Goal: Check status: Check status

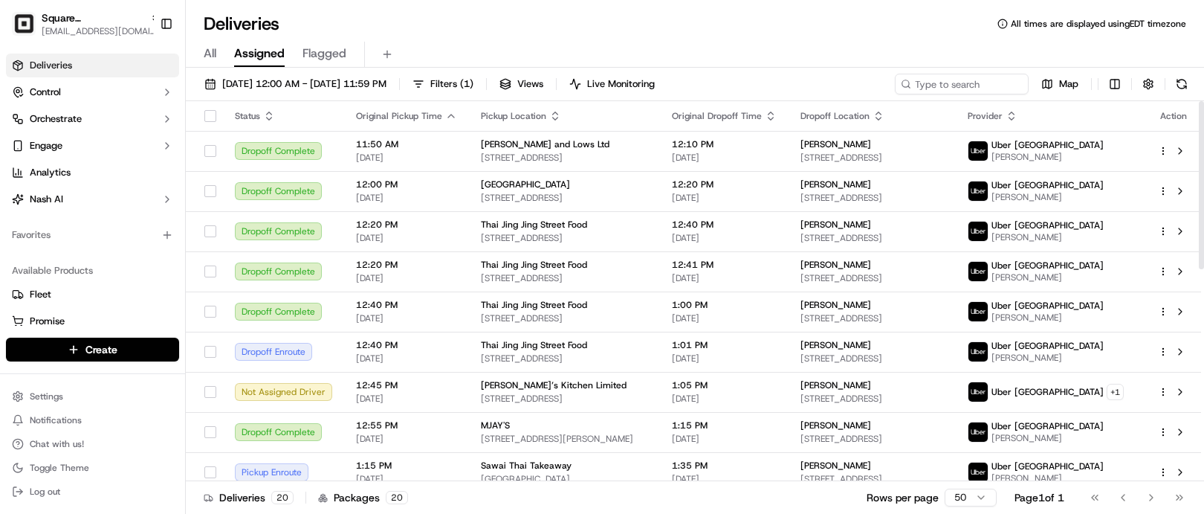
click at [391, 30] on div "Deliveries All times are displayed using EDT timezone" at bounding box center [695, 24] width 1018 height 24
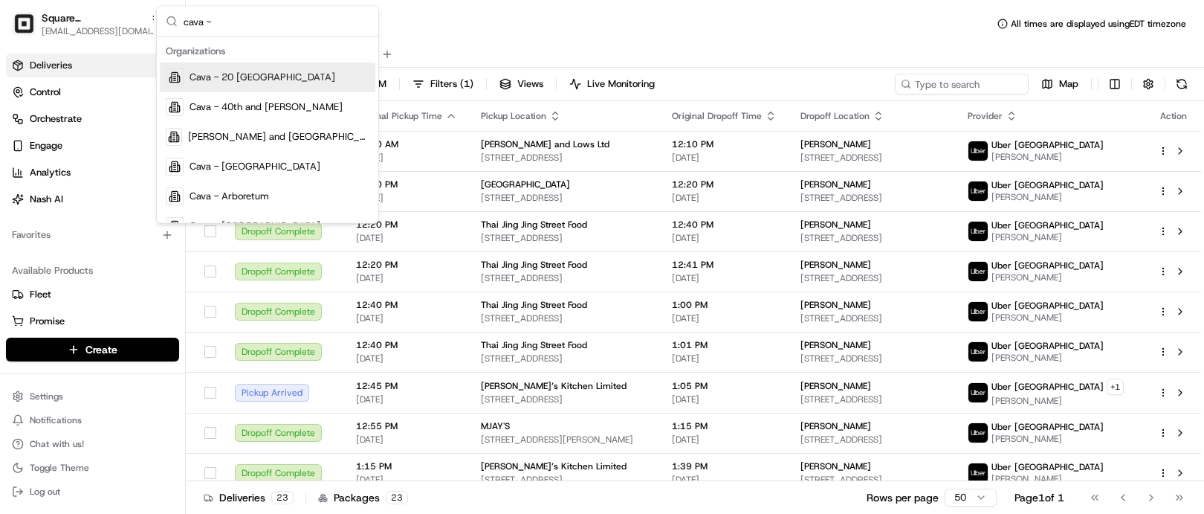
type input "cava -"
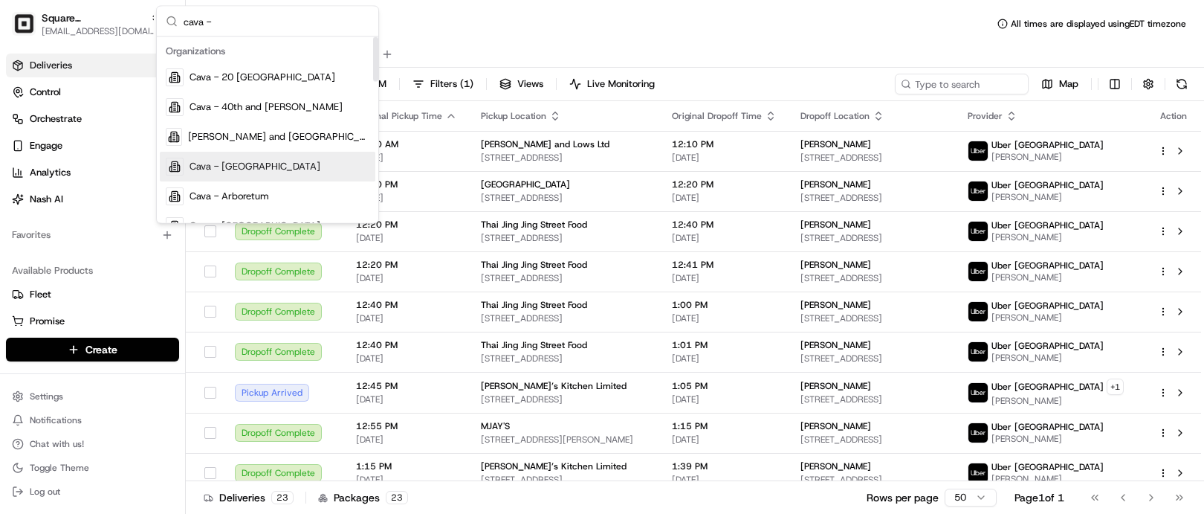
click at [256, 172] on span "Cava - [GEOGRAPHIC_DATA]" at bounding box center [255, 166] width 131 height 13
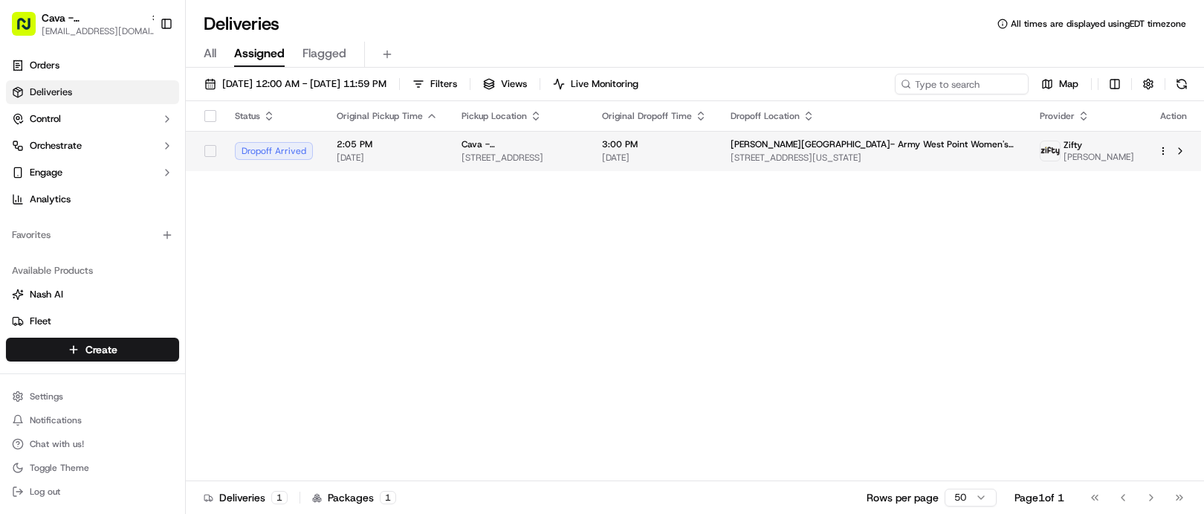
click at [705, 150] on span "3:00 PM" at bounding box center [654, 144] width 105 height 12
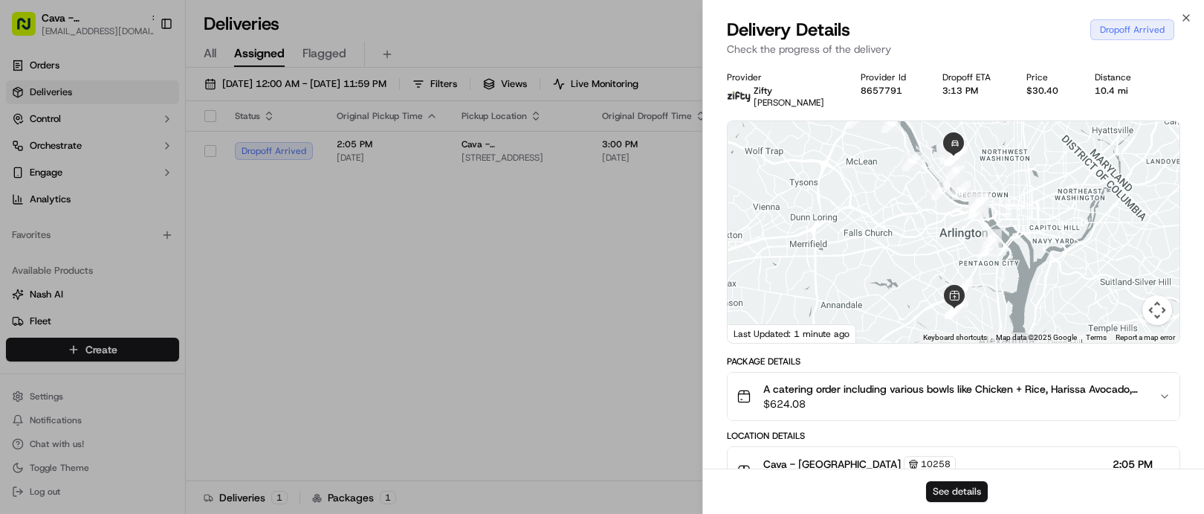
click at [948, 492] on button "See details" at bounding box center [957, 491] width 62 height 21
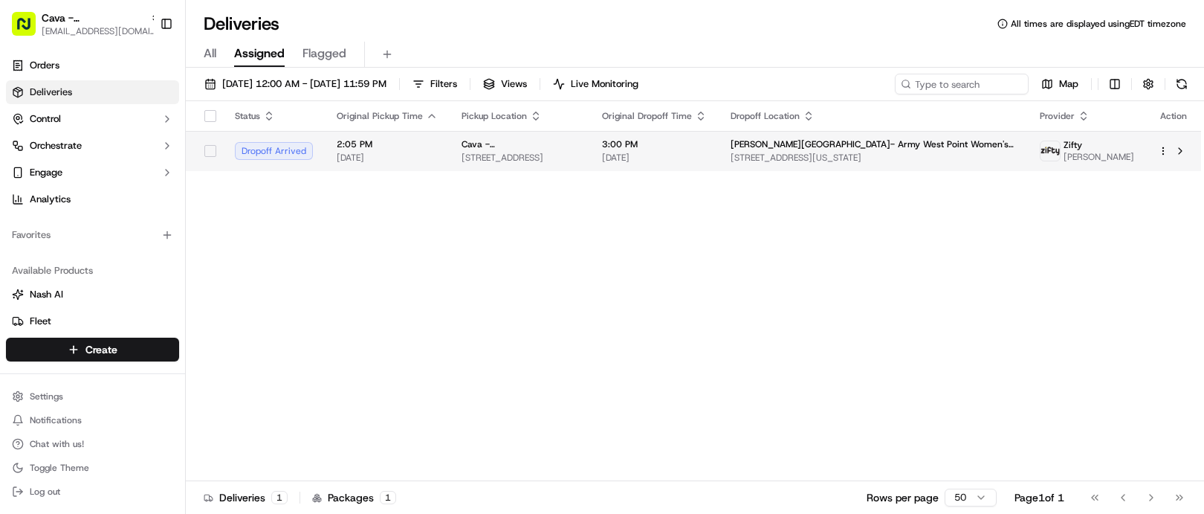
click at [537, 156] on span "[STREET_ADDRESS]" at bounding box center [520, 158] width 117 height 12
click at [829, 171] on td "Reeves Athletic Complex- Army West Point Women's Soccer 3701-3799 University Av…" at bounding box center [873, 151] width 309 height 40
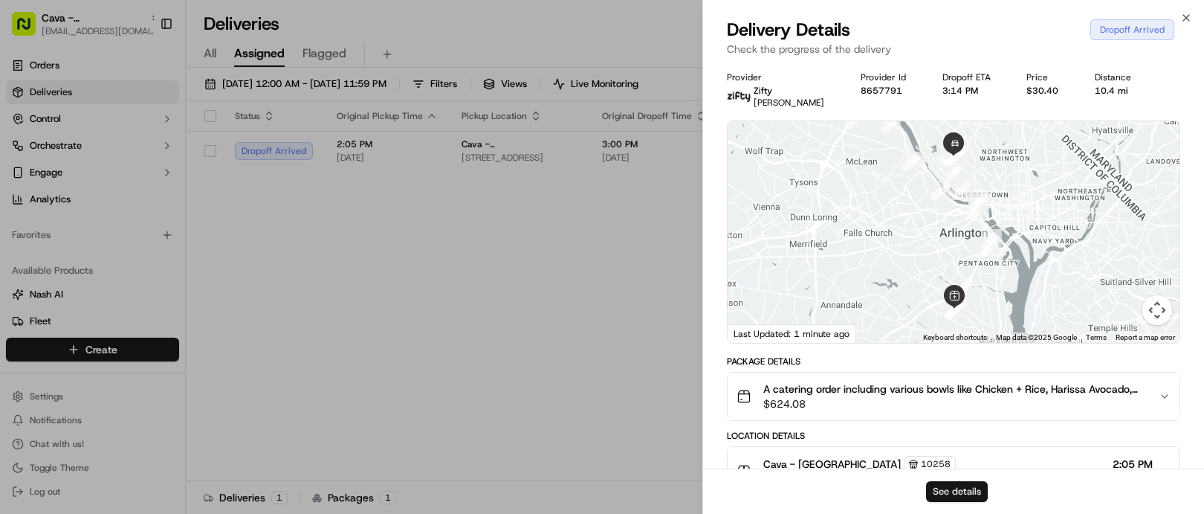
click at [961, 489] on button "See details" at bounding box center [957, 491] width 62 height 21
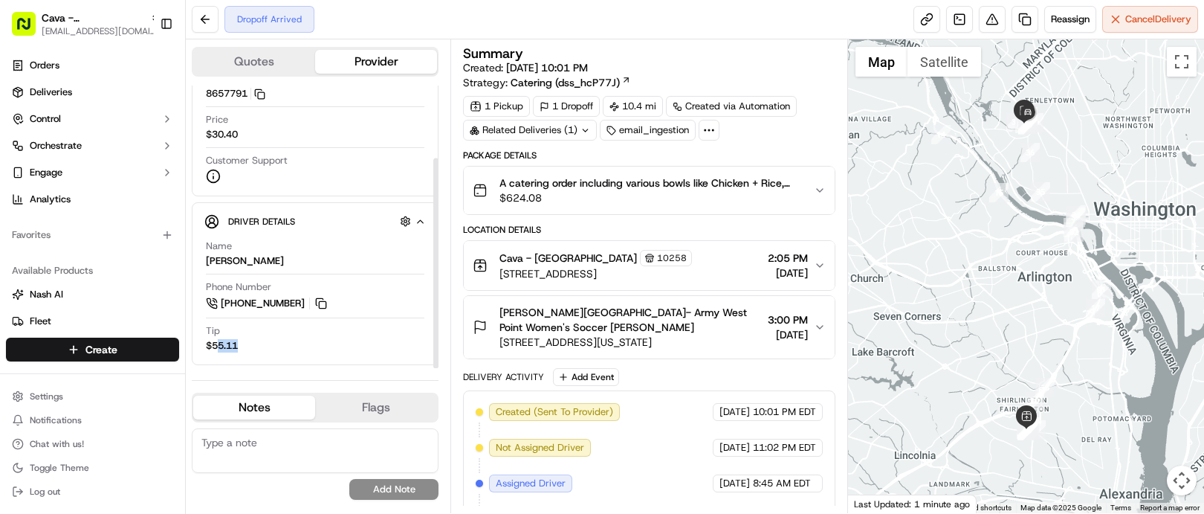
scroll to position [97, 0]
drag, startPoint x: 221, startPoint y: 350, endPoint x: 261, endPoint y: 360, distance: 41.5
click at [261, 360] on div "Driver Details Hidden ( 10 ) Name [PERSON_NAME] Phone Number [PHONE_NUMBER] Tip…" at bounding box center [315, 283] width 247 height 163
drag, startPoint x: 261, startPoint y: 360, endPoint x: 329, endPoint y: 350, distance: 68.4
click at [317, 350] on div "Tip $55.11" at bounding box center [315, 338] width 219 height 28
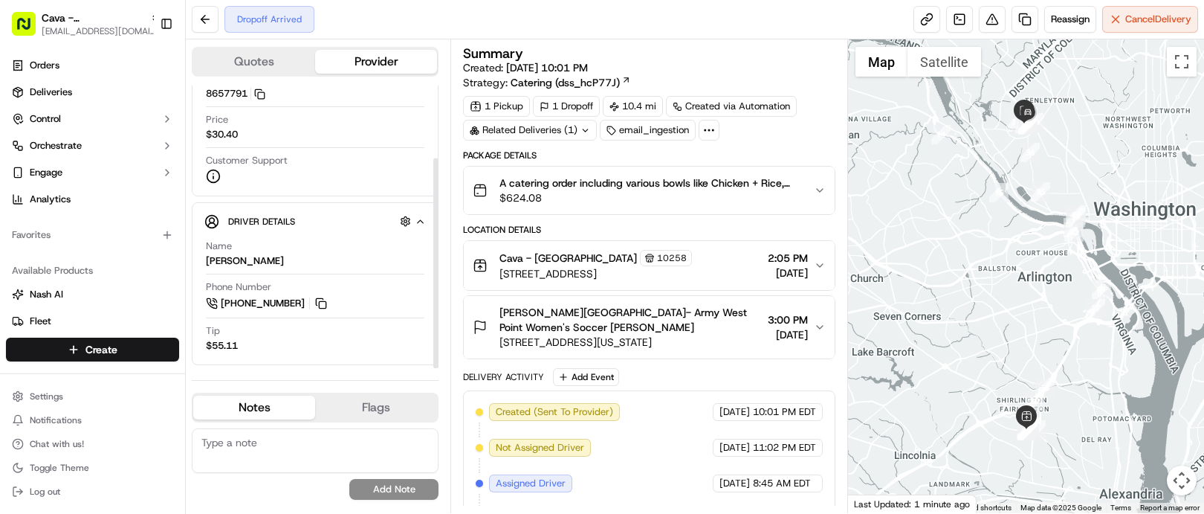
click at [711, 380] on div "Delivery Activity Add Event" at bounding box center [649, 377] width 372 height 18
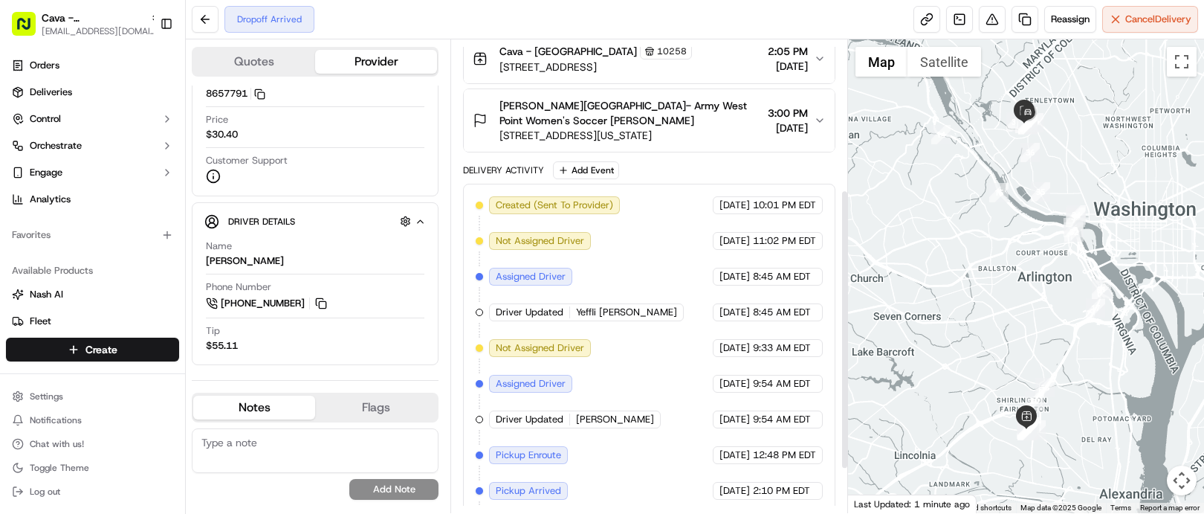
scroll to position [0, 0]
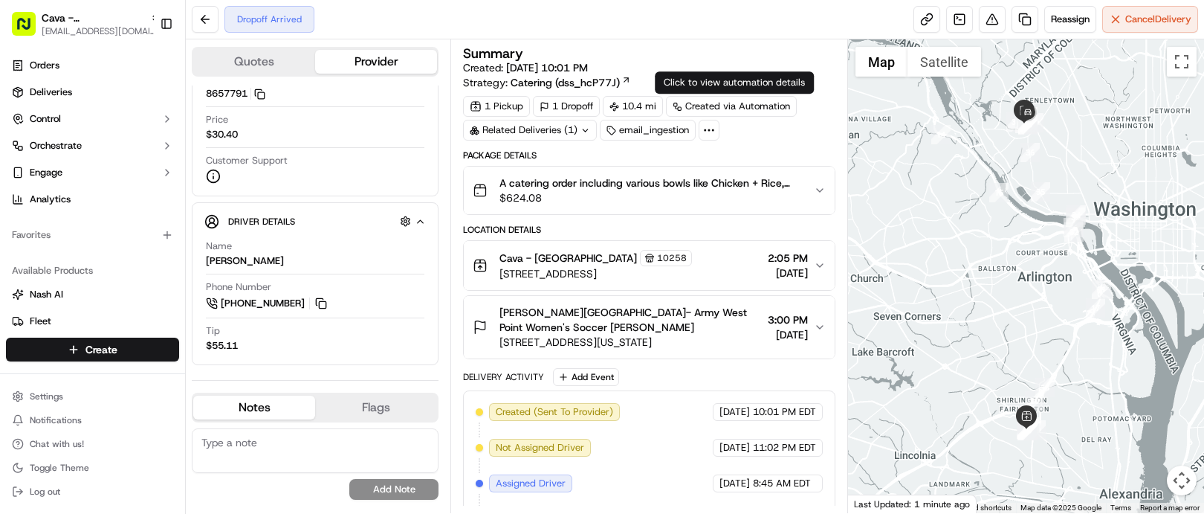
click at [736, 54] on div "Summary" at bounding box center [649, 53] width 372 height 13
click at [650, 303] on button "[PERSON_NAME][GEOGRAPHIC_DATA]- Army West Point Women's Soccer [PERSON_NAME] [S…" at bounding box center [649, 327] width 370 height 62
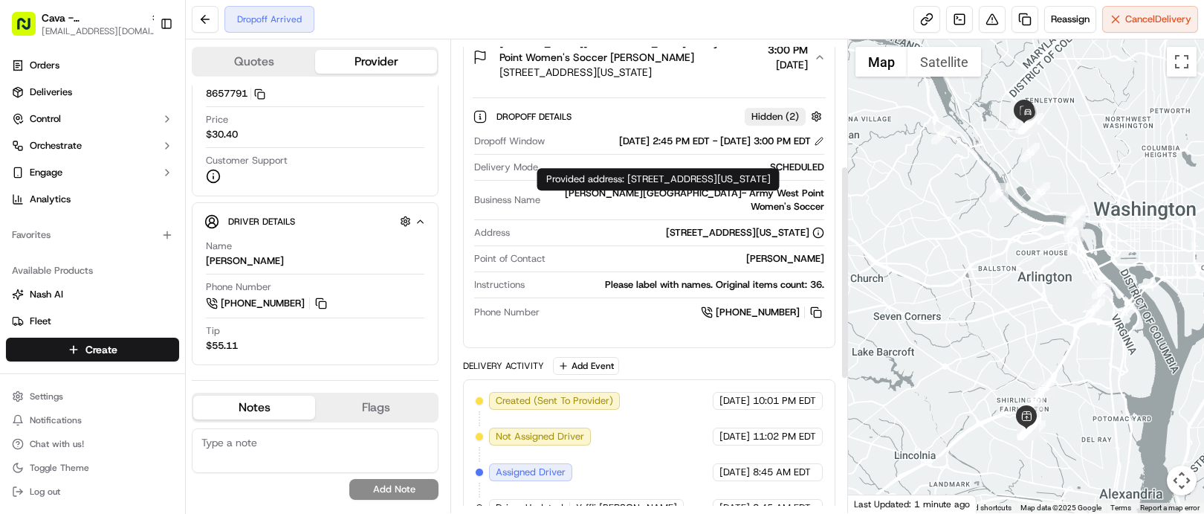
scroll to position [279, 0]
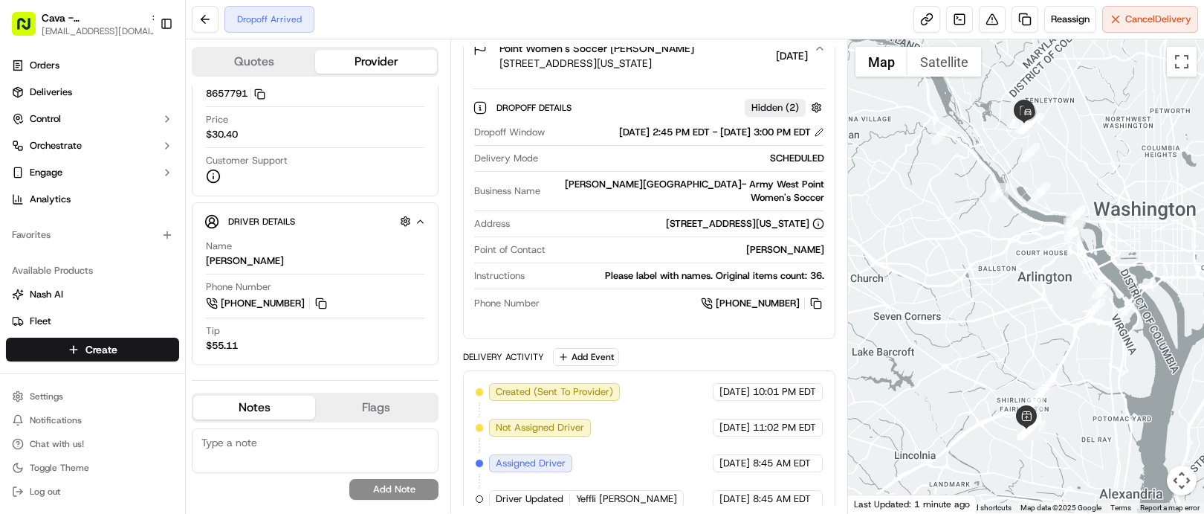
click at [794, 243] on div "[PERSON_NAME]" at bounding box center [687, 249] width 272 height 13
drag, startPoint x: 794, startPoint y: 236, endPoint x: 779, endPoint y: 232, distance: 15.3
click at [779, 243] on div "[PERSON_NAME]" at bounding box center [687, 249] width 272 height 13
click at [768, 243] on div "[PERSON_NAME]" at bounding box center [687, 249] width 272 height 13
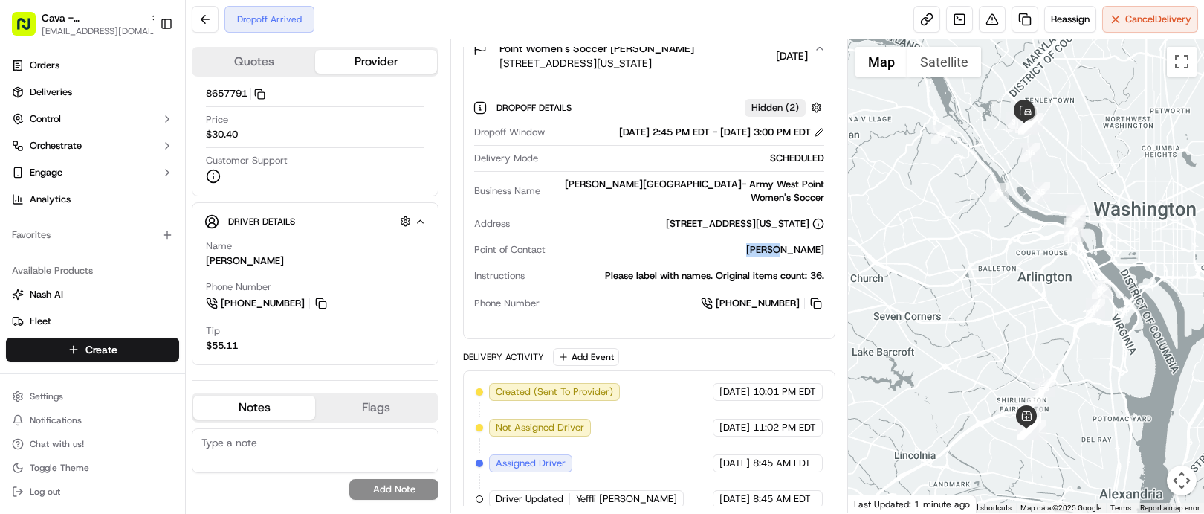
click at [768, 243] on div "[PERSON_NAME]" at bounding box center [687, 249] width 272 height 13
drag, startPoint x: 768, startPoint y: 242, endPoint x: 680, endPoint y: 236, distance: 87.9
click at [680, 243] on div "[PERSON_NAME]" at bounding box center [687, 249] width 272 height 13
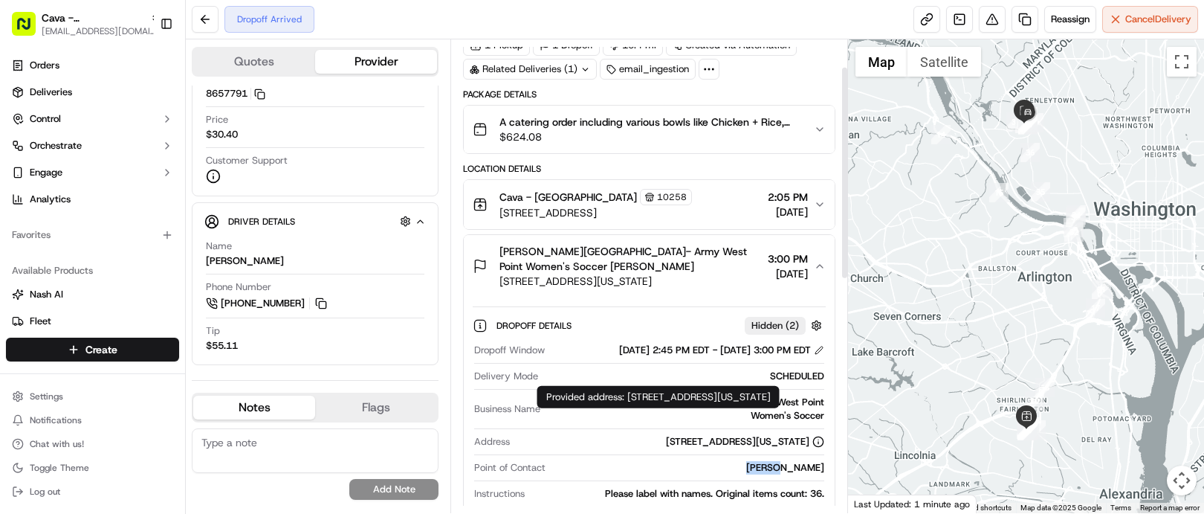
scroll to position [0, 0]
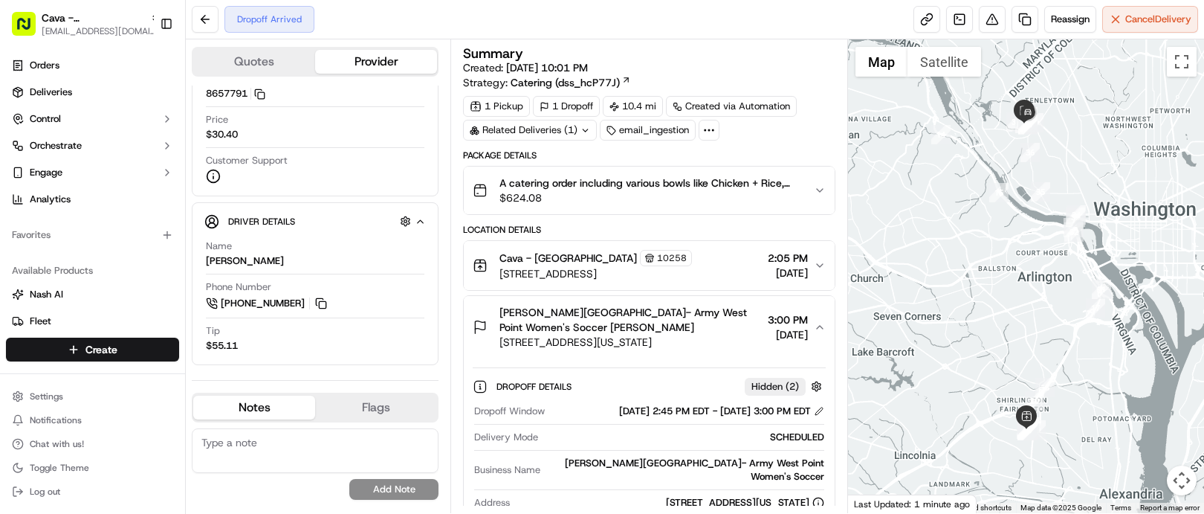
click at [807, 156] on div "Package Details" at bounding box center [649, 155] width 372 height 12
click at [742, 42] on div "Summary Created: [DATE] 10:01 PM Strategy: Catering (dss_hcP77J) 1 Pickup 1 Dro…" at bounding box center [648, 275] width 397 height 473
click at [573, 440] on div "SCHEDULED" at bounding box center [683, 436] width 279 height 13
click at [622, 311] on span "[PERSON_NAME][GEOGRAPHIC_DATA]- Army West Point Women's Soccer [PERSON_NAME]" at bounding box center [630, 320] width 262 height 30
drag, startPoint x: 622, startPoint y: 311, endPoint x: 793, endPoint y: 326, distance: 171.6
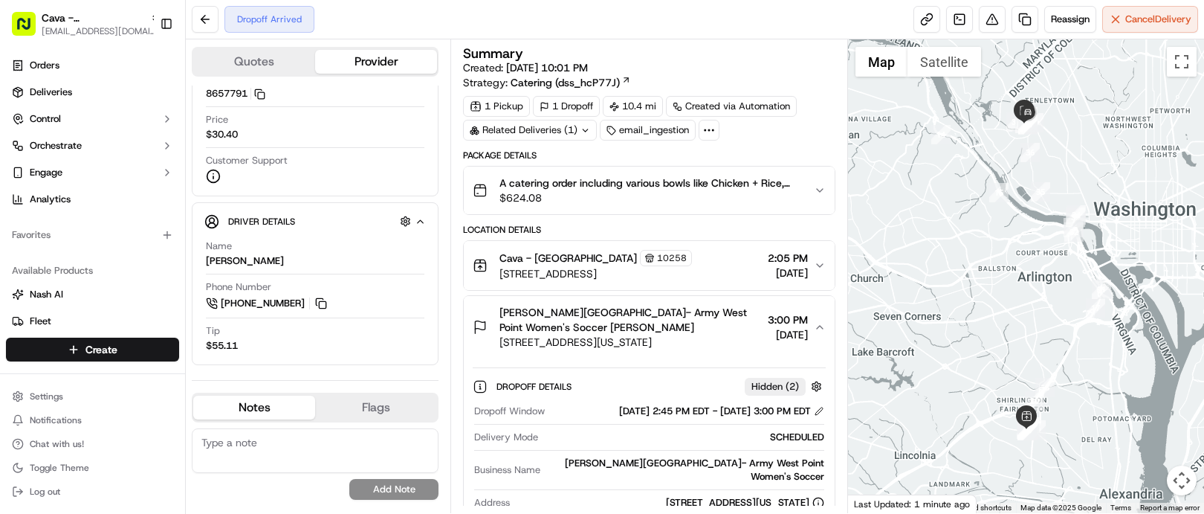
click at [732, 329] on span "[PERSON_NAME][GEOGRAPHIC_DATA]- Army West Point Women's Soccer [PERSON_NAME]" at bounding box center [630, 320] width 262 height 30
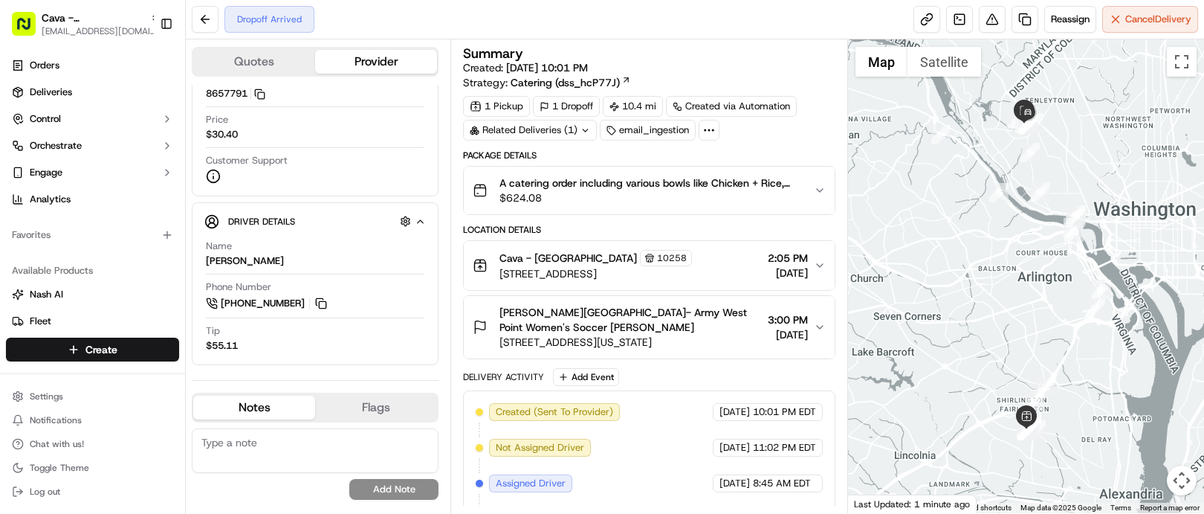
click at [779, 271] on span "[DATE]" at bounding box center [788, 272] width 40 height 15
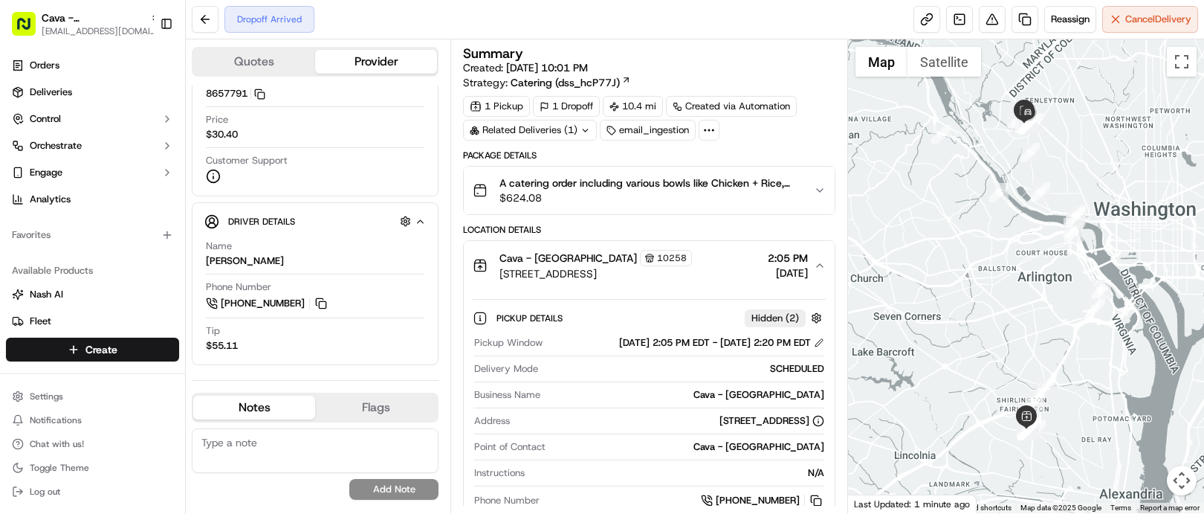
click at [779, 271] on span "[DATE]" at bounding box center [788, 272] width 40 height 15
click at [321, 135] on div "Price $30.40" at bounding box center [315, 127] width 219 height 28
click at [747, 140] on div "1 Pickup 1 Dropoff 10.4 mi Created via Automation Related Deliveries (1) email_…" at bounding box center [649, 118] width 372 height 45
drag, startPoint x: 747, startPoint y: 141, endPoint x: 702, endPoint y: 47, distance: 104.4
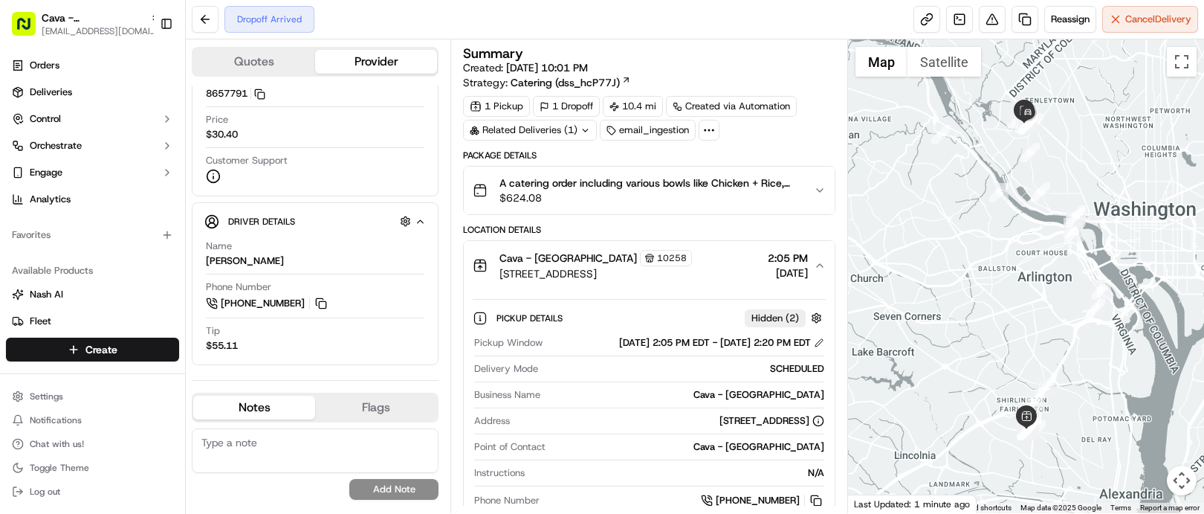
click at [702, 47] on div "Summary" at bounding box center [649, 53] width 372 height 13
click at [41, 257] on div "Available Products [PERSON_NAME] Fleet Promise Product Catalog Returns" at bounding box center [92, 336] width 185 height 166
click at [554, 130] on div "Related Deliveries (1)" at bounding box center [530, 130] width 134 height 21
click at [708, 16] on div "Dropoff Arrived Reassign Cancel Delivery" at bounding box center [695, 19] width 1018 height 39
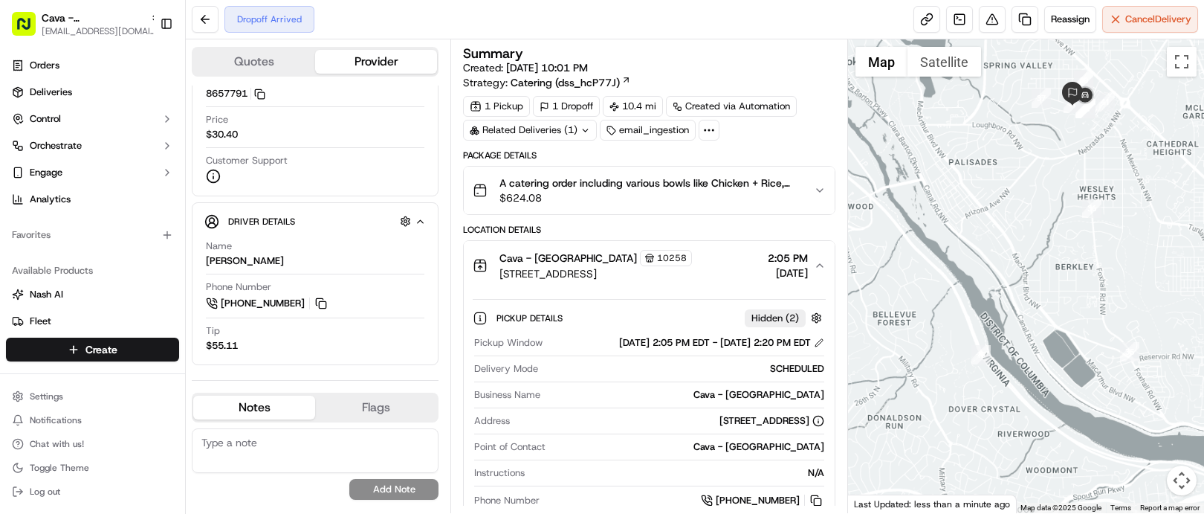
drag, startPoint x: 1028, startPoint y: 140, endPoint x: 1026, endPoint y: 123, distance: 17.2
click at [1026, 123] on div at bounding box center [1026, 275] width 357 height 473
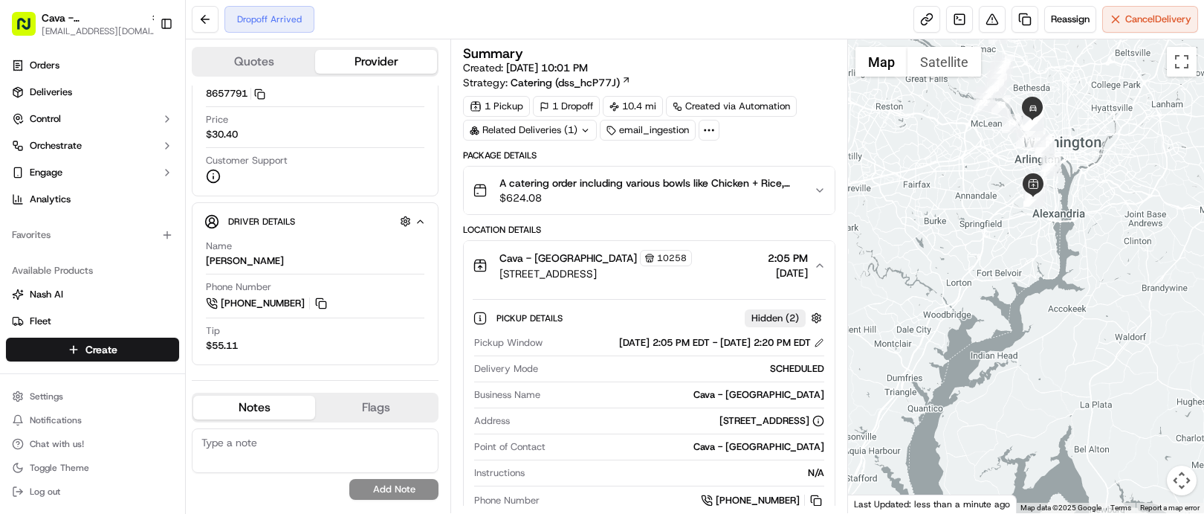
click at [602, 430] on div "Address [STREET_ADDRESS]" at bounding box center [648, 424] width 349 height 20
click at [688, 63] on div "Summary Created: [DATE] 10:01 PM Strategy: Catering (dss_hcP77J)" at bounding box center [649, 68] width 372 height 43
click at [690, 63] on div "Summary Created: [DATE] 10:01 PM Strategy: Catering (dss_hcP77J)" at bounding box center [649, 68] width 372 height 43
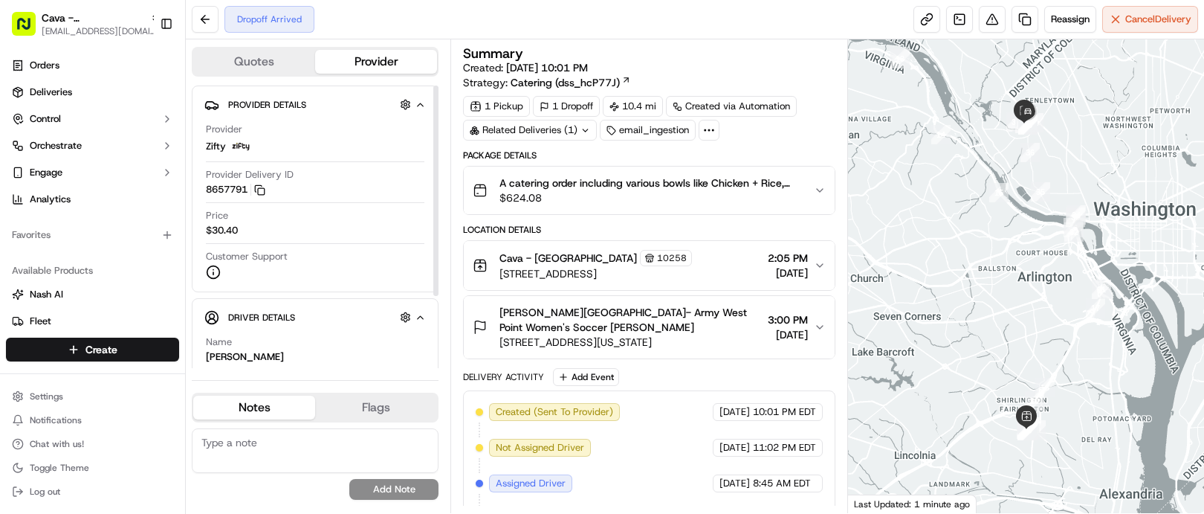
click at [244, 79] on div "Quotes Provider Provider Details Hidden ( 4 ) Provider Zifty Provider Delivery …" at bounding box center [318, 275] width 265 height 473
click at [577, 447] on span "Not Assigned Driver" at bounding box center [540, 447] width 88 height 13
click at [261, 480] on div "No results found Add Note" at bounding box center [315, 463] width 247 height 71
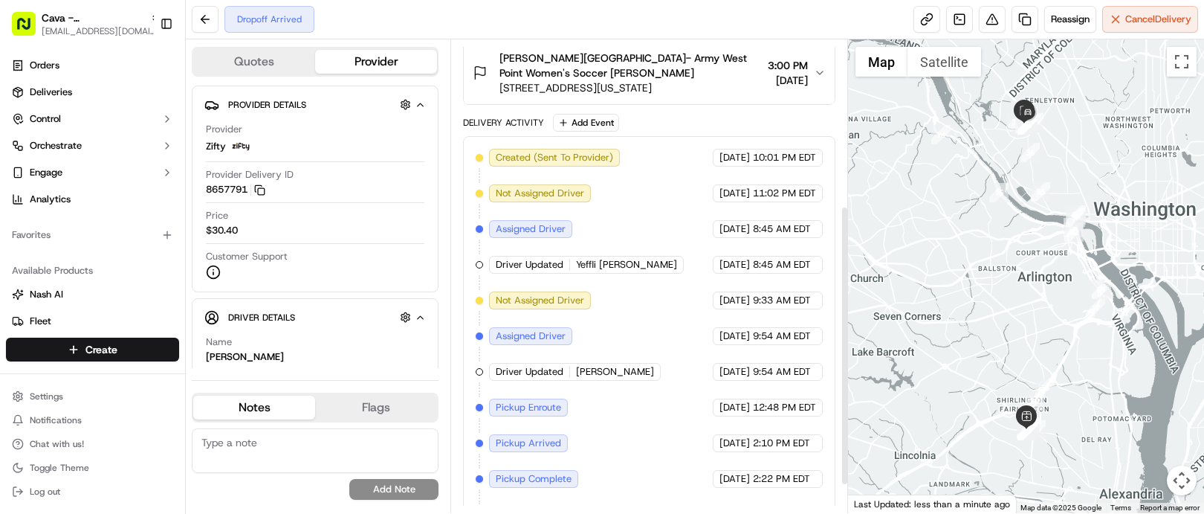
scroll to position [279, 0]
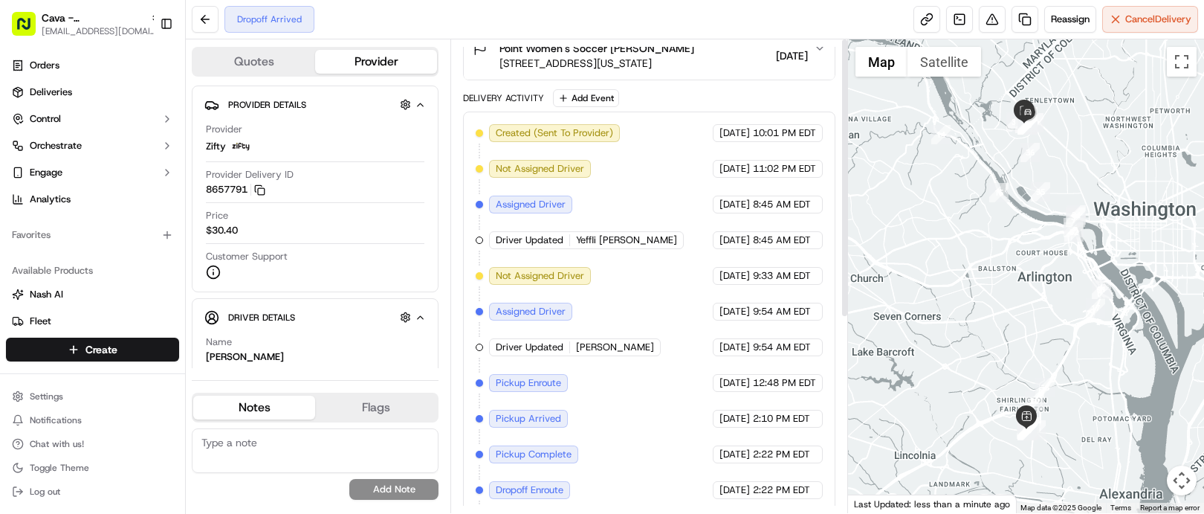
click at [682, 107] on div "Delivery Activity Add Event" at bounding box center [649, 98] width 372 height 18
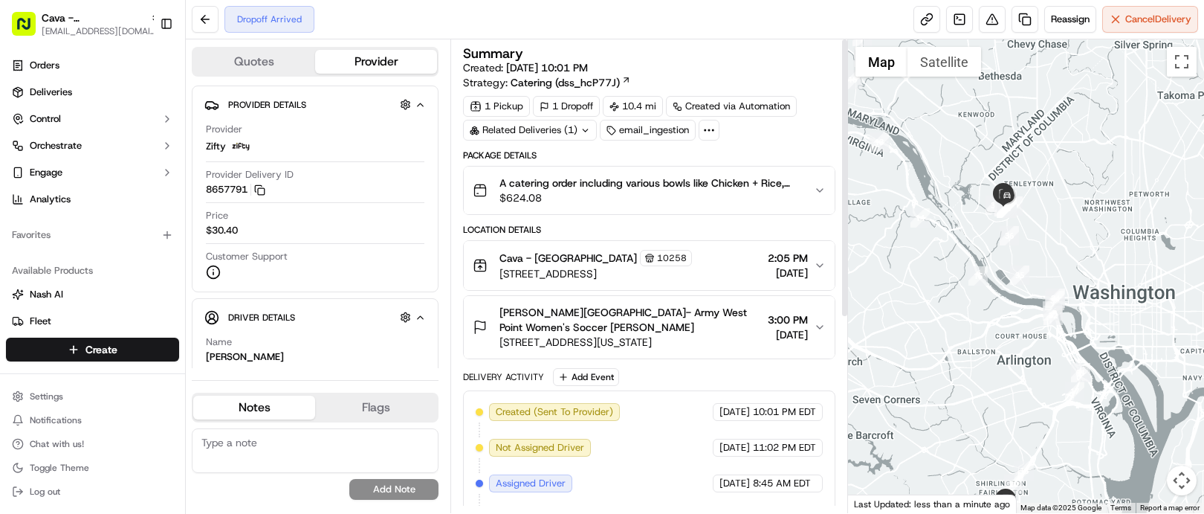
drag, startPoint x: 1043, startPoint y: 320, endPoint x: 1022, endPoint y: 404, distance: 85.8
click at [1022, 404] on div at bounding box center [1026, 275] width 357 height 473
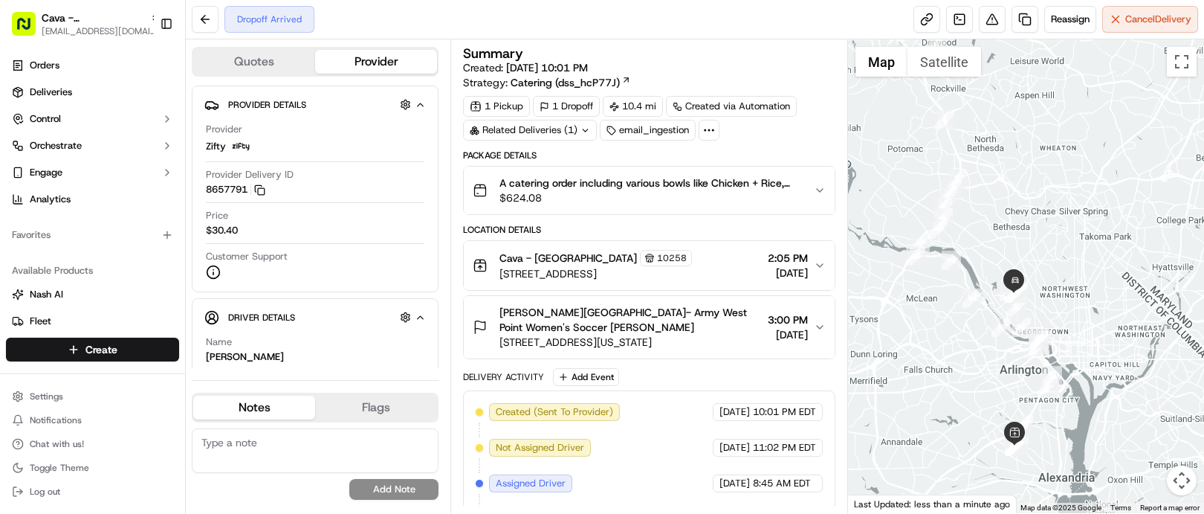
click at [246, 491] on div "No results found Add Note" at bounding box center [315, 463] width 247 height 71
click at [548, 20] on div "Dropoff Arrived Reassign Cancel Delivery" at bounding box center [695, 19] width 1018 height 39
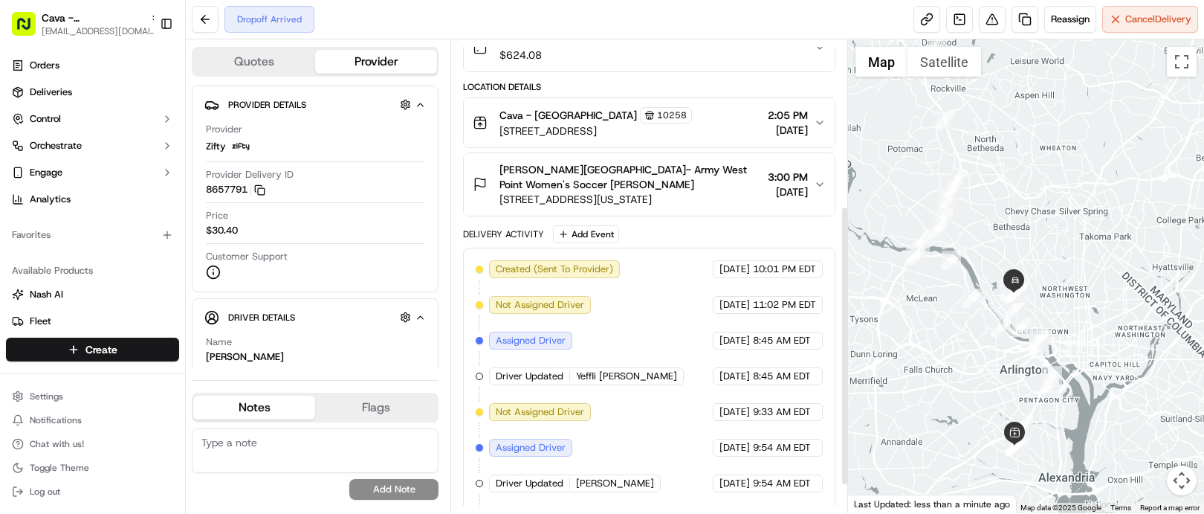
scroll to position [279, 0]
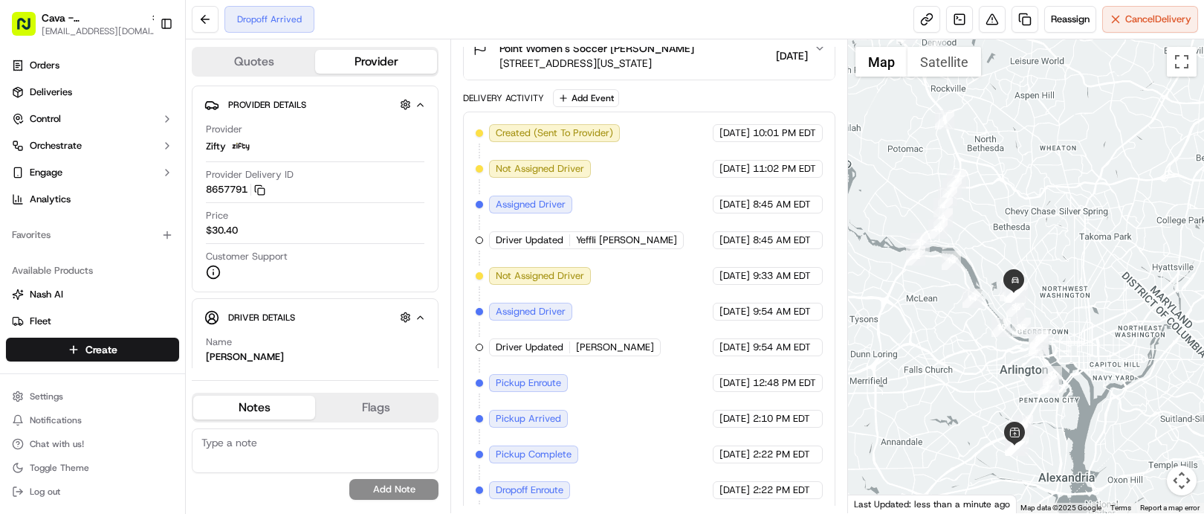
click at [656, 450] on div "Created (Sent To Provider) Zifty 09/19/2025 10:01 PM EDT Not Assigned Driver Zi…" at bounding box center [649, 329] width 346 height 410
click at [53, 256] on div "Available Products [PERSON_NAME] Fleet Promise Product Catalog Returns" at bounding box center [92, 336] width 185 height 166
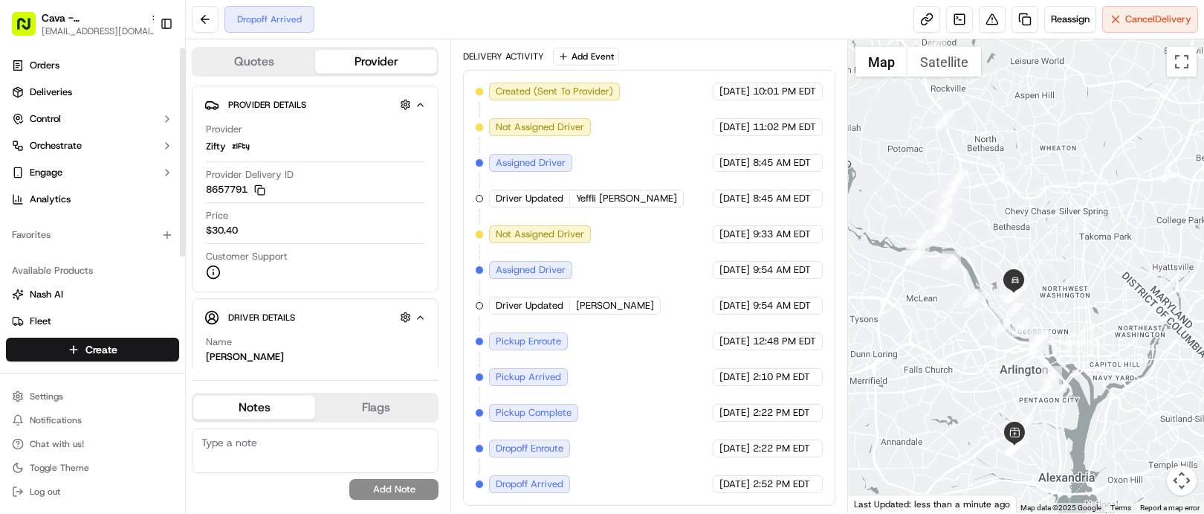
click at [112, 253] on div "Available Products [PERSON_NAME] Fleet Promise Product Catalog Returns" at bounding box center [92, 336] width 185 height 166
click at [769, 11] on div "Dropoff Arrived Reassign Cancel Delivery" at bounding box center [695, 19] width 1018 height 39
